Goal: Task Accomplishment & Management: Manage account settings

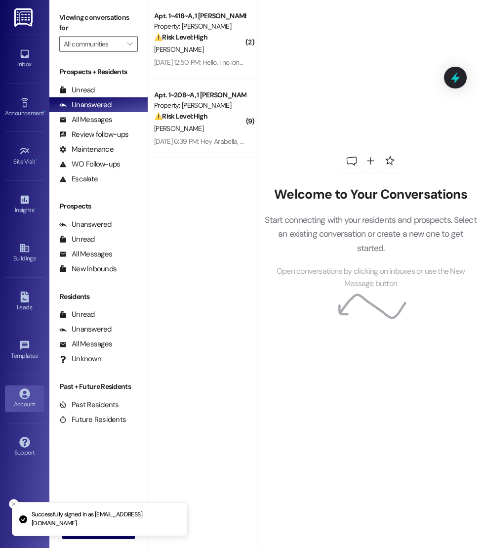
click at [24, 401] on div "Account" at bounding box center [24, 404] width 49 height 10
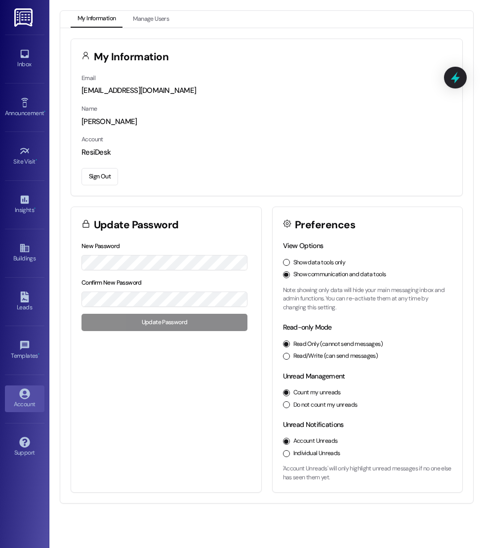
click at [289, 266] on div "Show data tools only Show communication and data tools" at bounding box center [367, 268] width 169 height 21
click at [285, 261] on button "Show data tools only" at bounding box center [286, 262] width 7 height 7
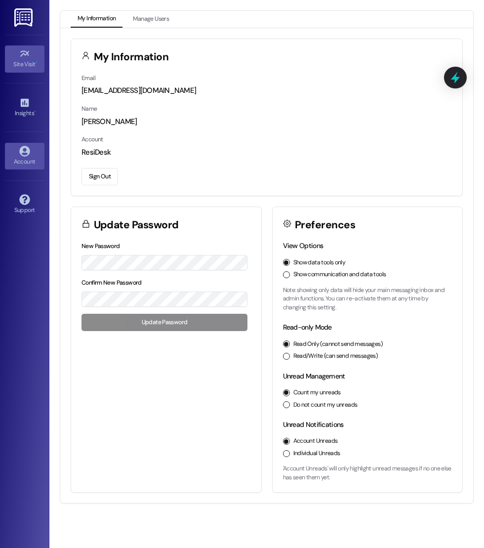
click at [16, 58] on link "Site Visit •" at bounding box center [25, 58] width 40 height 27
